Goal: Download file/media

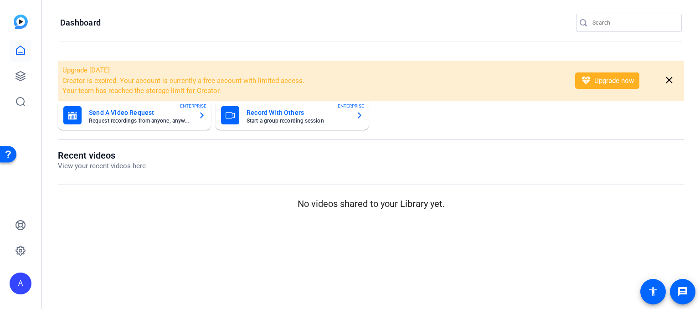
click at [599, 22] on input "Search" at bounding box center [633, 22] width 82 height 11
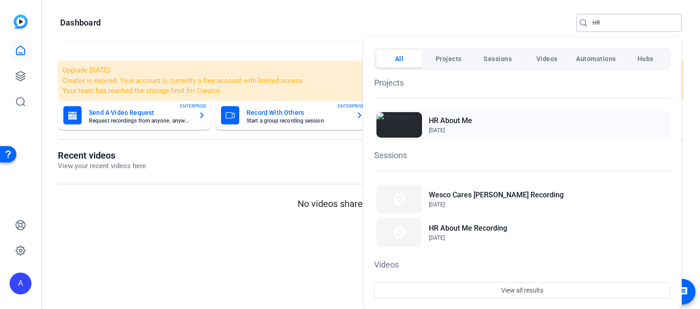
type input "HR"
click at [445, 125] on h2 "HR About Me" at bounding box center [450, 120] width 43 height 11
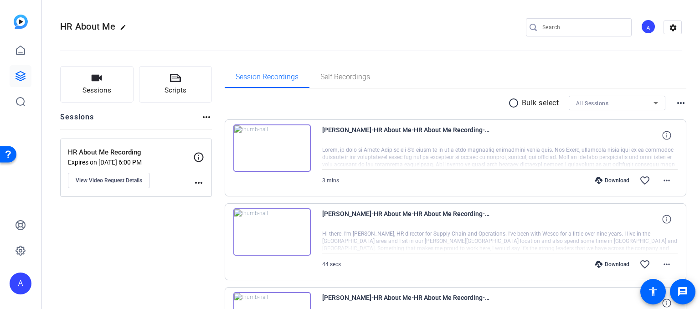
click at [136, 150] on p "HR About Me Recording" at bounding box center [130, 152] width 125 height 10
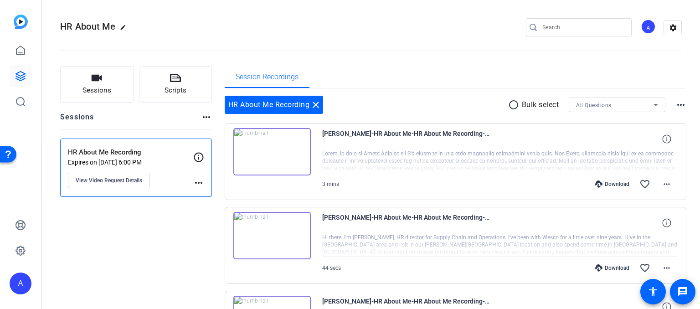
click at [149, 148] on p "HR About Me Recording" at bounding box center [130, 152] width 125 height 10
click at [572, 30] on input "Search" at bounding box center [583, 27] width 82 height 11
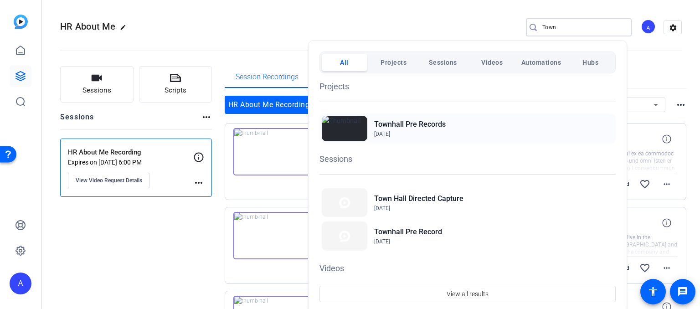
type input "Town"
click at [420, 122] on h2 "Townhall Pre Records" at bounding box center [410, 124] width 72 height 11
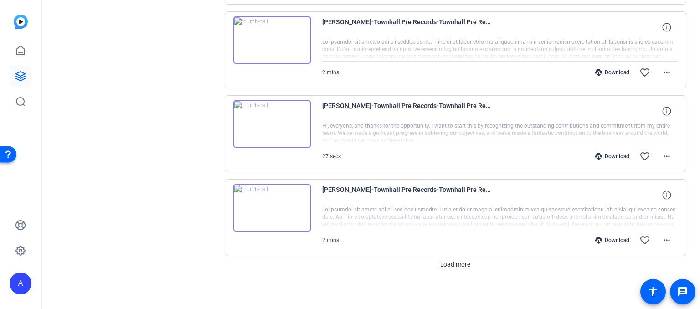
scroll to position [696, 0]
click at [449, 266] on span at bounding box center [454, 263] width 37 height 22
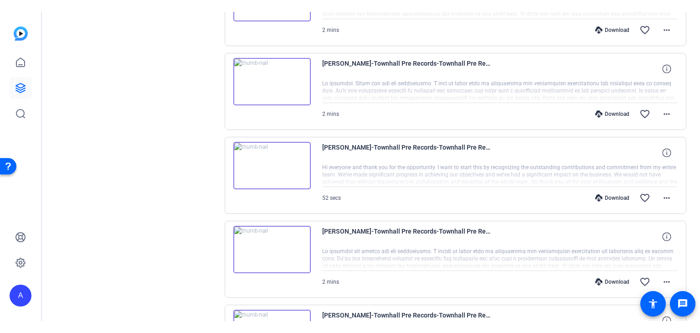
scroll to position [104, 0]
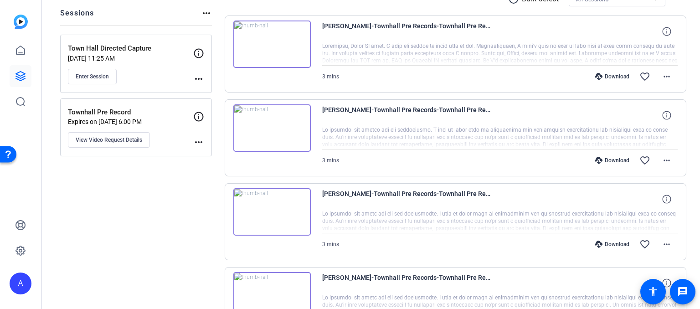
click at [271, 129] on img at bounding box center [271, 127] width 77 height 47
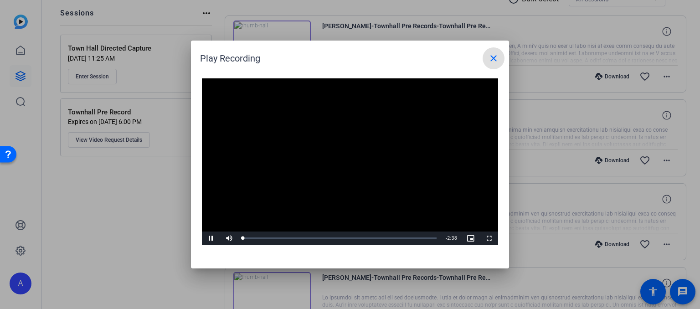
click at [341, 157] on video "Video Player" at bounding box center [350, 161] width 296 height 167
click at [213, 238] on span "Video Player" at bounding box center [211, 238] width 18 height 0
click at [494, 55] on mat-icon "close" at bounding box center [493, 58] width 11 height 11
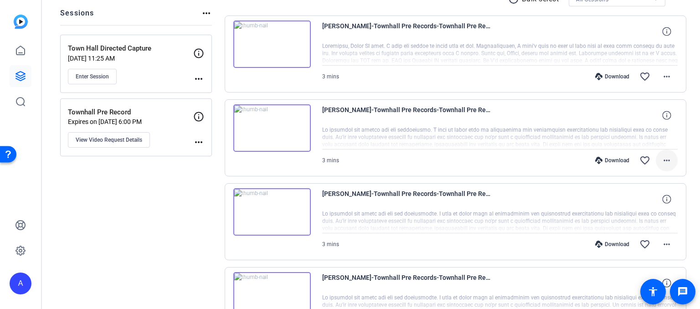
click at [661, 160] on mat-icon "more_horiz" at bounding box center [666, 160] width 11 height 11
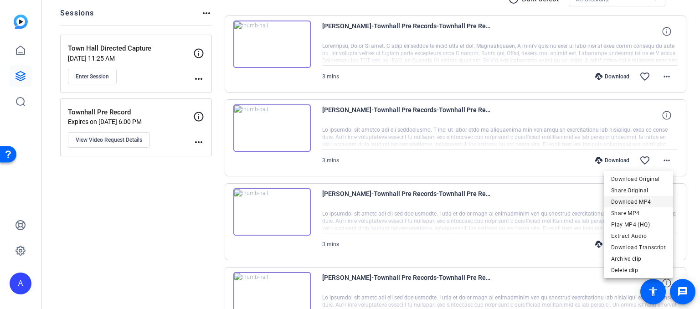
click at [641, 202] on span "Download MP4" at bounding box center [638, 201] width 55 height 11
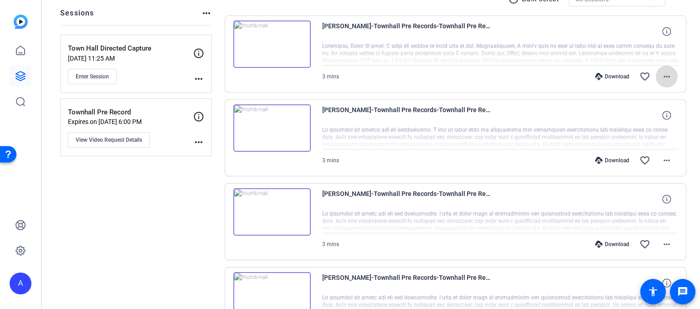
click at [661, 73] on mat-icon "more_horiz" at bounding box center [666, 76] width 11 height 11
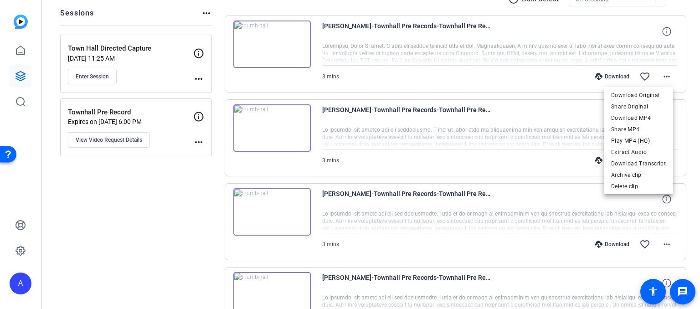
click at [273, 43] on div at bounding box center [350, 154] width 700 height 309
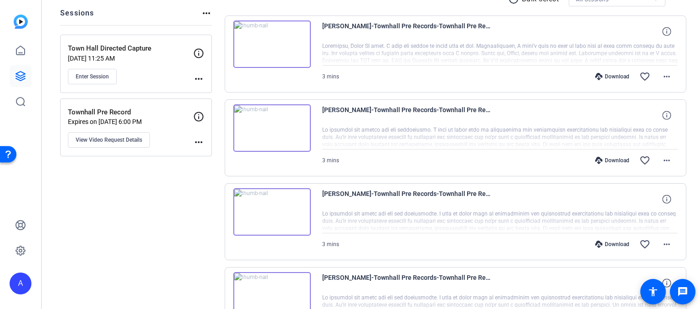
click at [273, 43] on img at bounding box center [271, 43] width 77 height 47
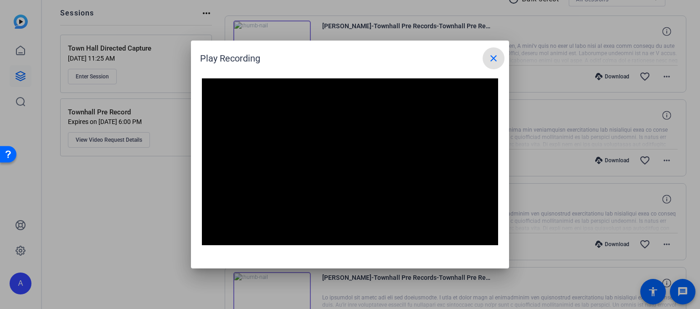
click at [491, 57] on mat-icon "close" at bounding box center [493, 58] width 11 height 11
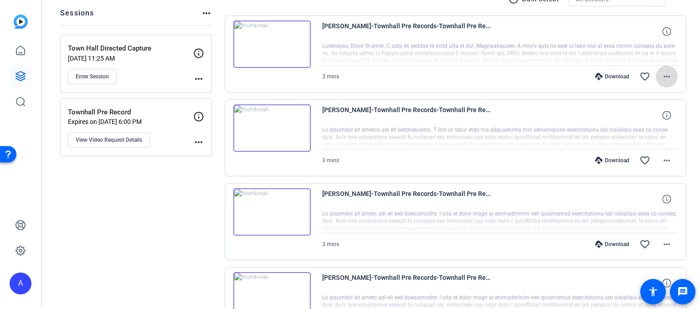
click at [667, 77] on span at bounding box center [666, 77] width 22 height 22
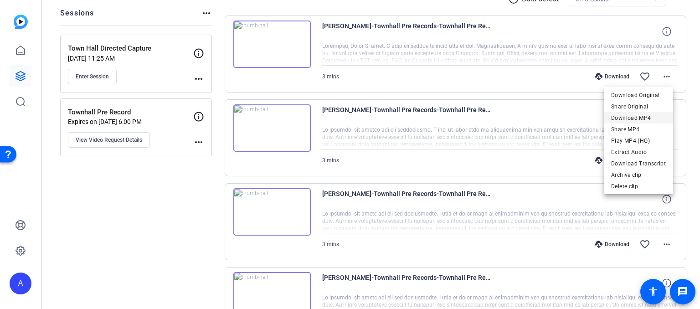
click at [641, 118] on span "Download MP4" at bounding box center [638, 118] width 55 height 11
